Goal: Task Accomplishment & Management: Manage account settings

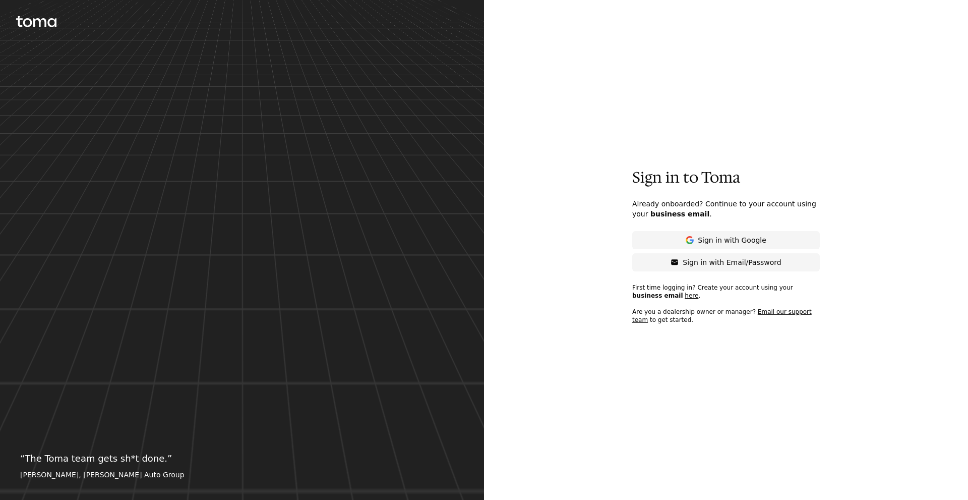
click at [50, 26] on icon at bounding box center [51, 22] width 9 height 9
click at [699, 264] on p "Sign in with Email/Password" at bounding box center [731, 262] width 98 height 10
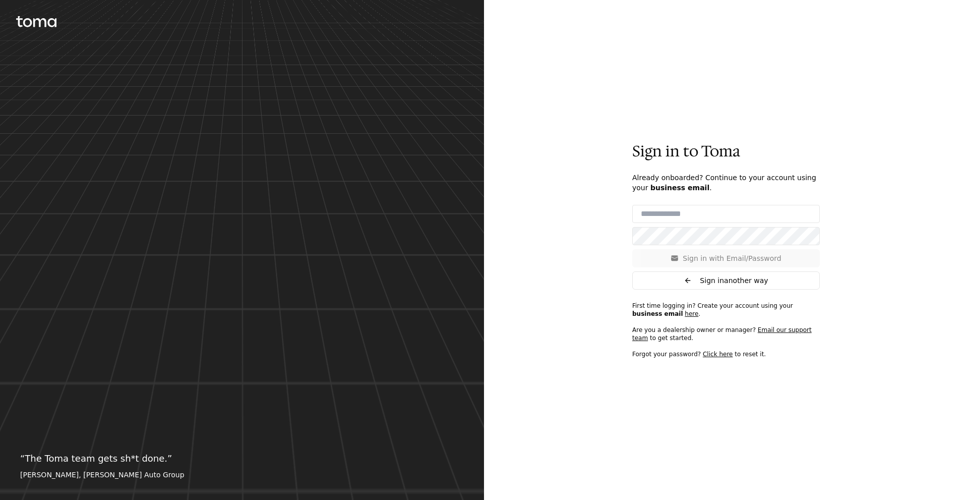
click at [690, 280] on button "Sign in another way" at bounding box center [726, 280] width 188 height 18
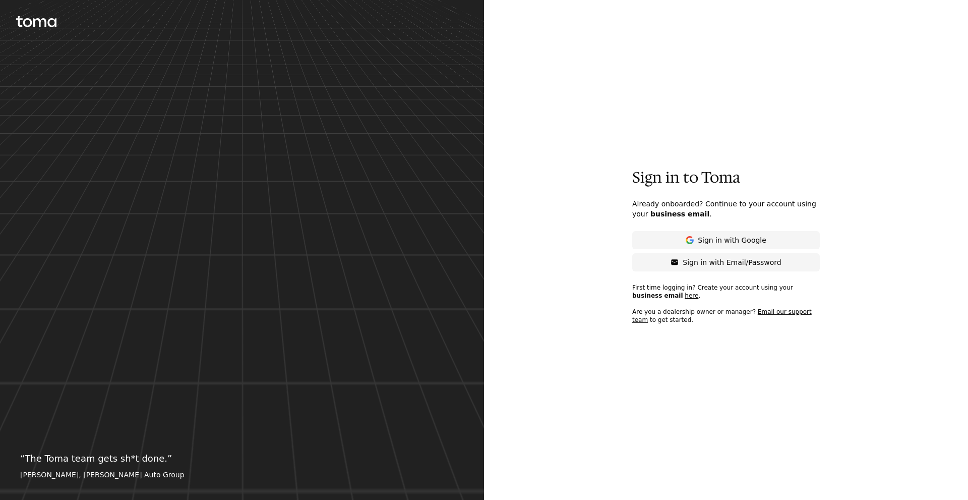
click at [715, 269] on button "Sign in with Email/Password" at bounding box center [726, 262] width 188 height 18
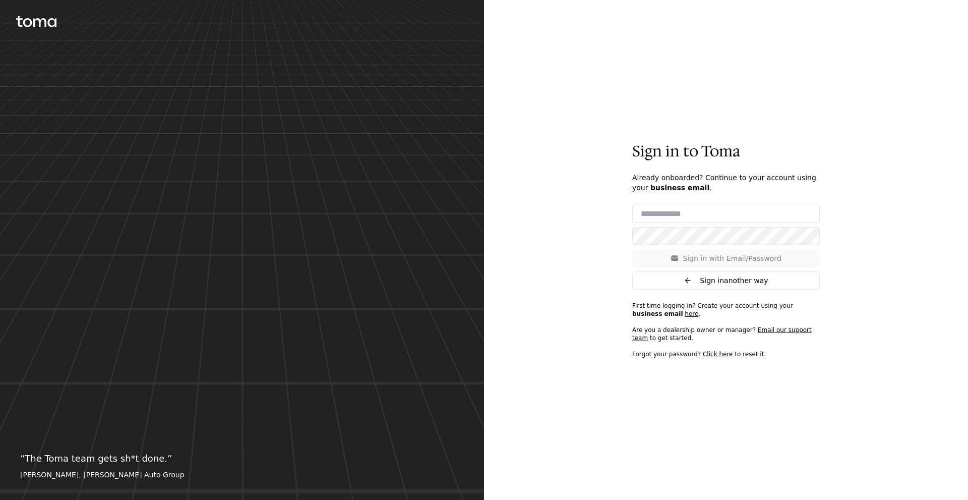
click at [688, 218] on input "email" at bounding box center [726, 214] width 188 height 18
type input "**********"
click at [726, 253] on p "Sign in with Email/Password" at bounding box center [731, 258] width 98 height 10
click at [704, 282] on span "Sign in another way" at bounding box center [734, 280] width 68 height 10
